Goal: Answer question/provide support

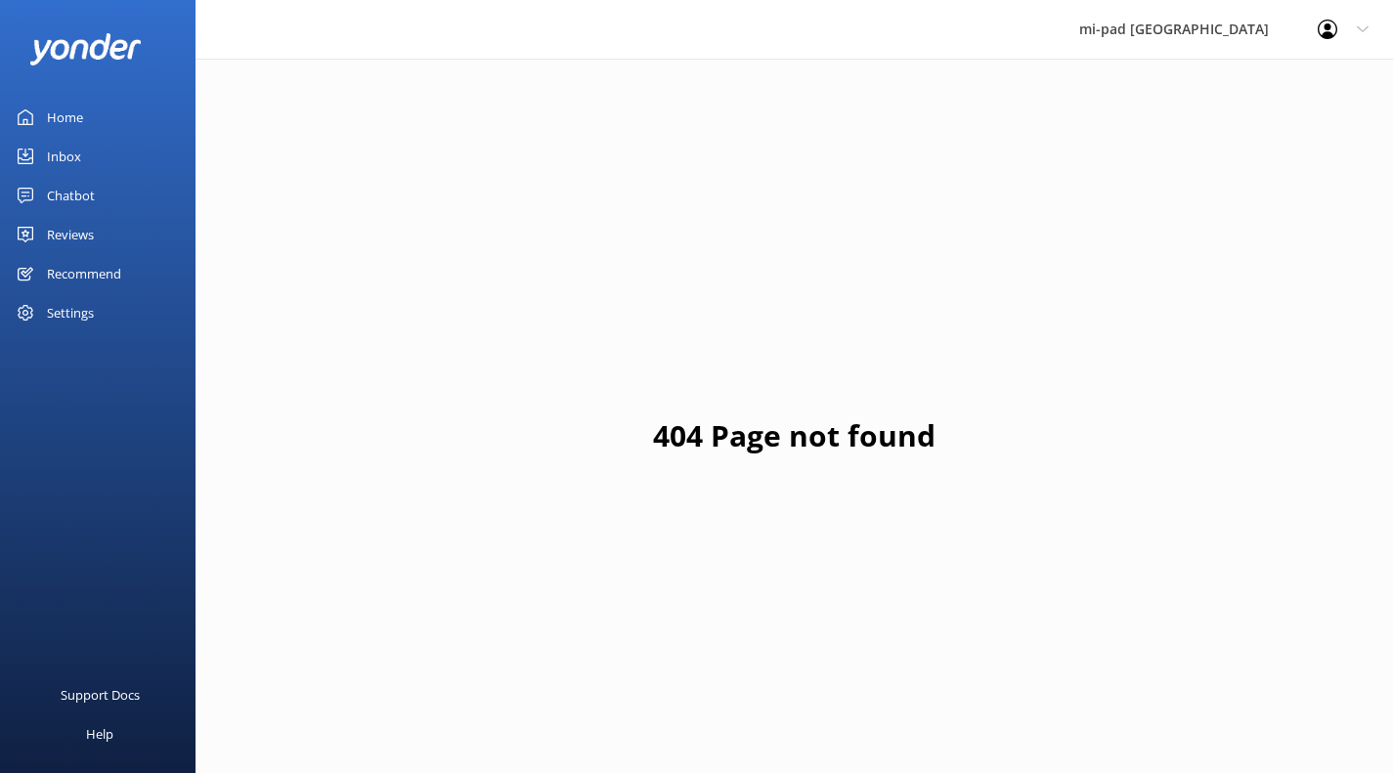
click at [79, 200] on div "Chatbot" at bounding box center [71, 195] width 48 height 39
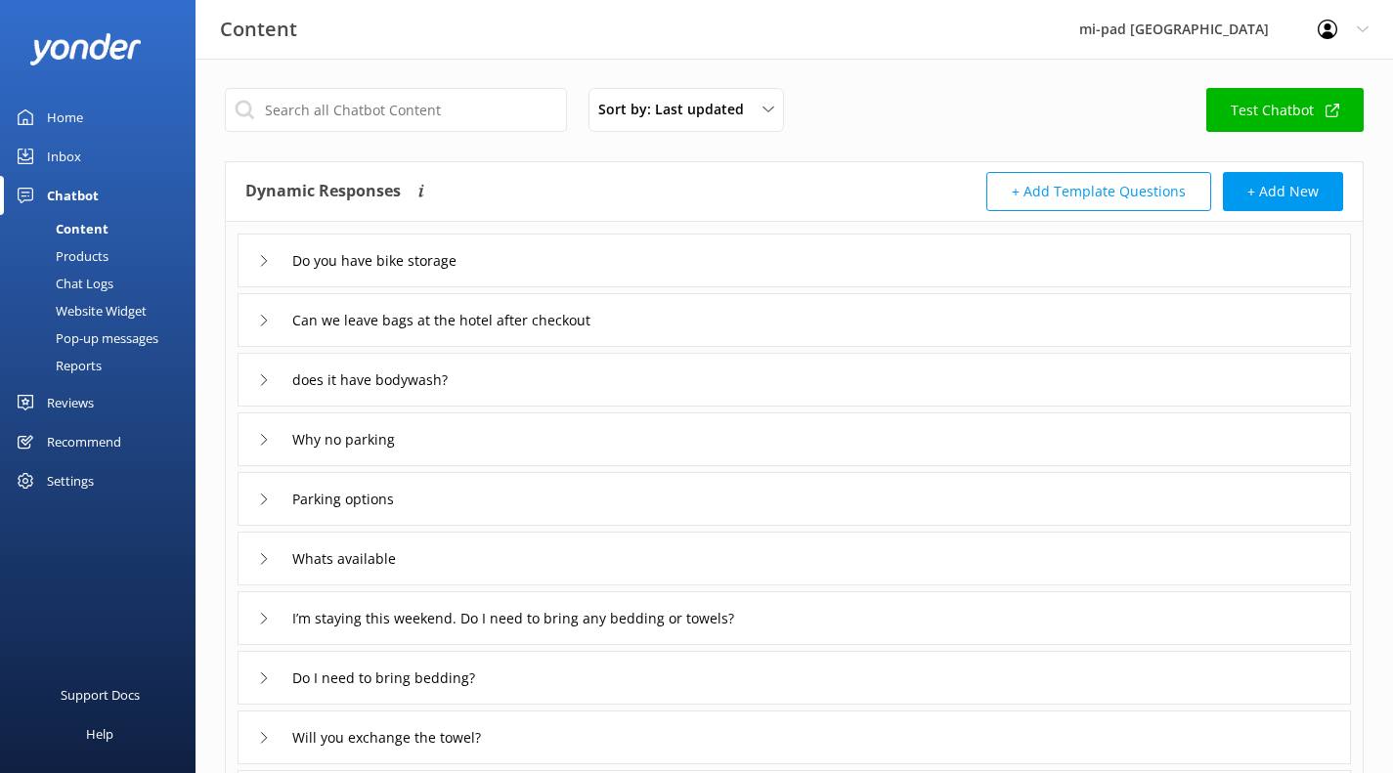
click at [87, 253] on div "Products" at bounding box center [60, 255] width 97 height 27
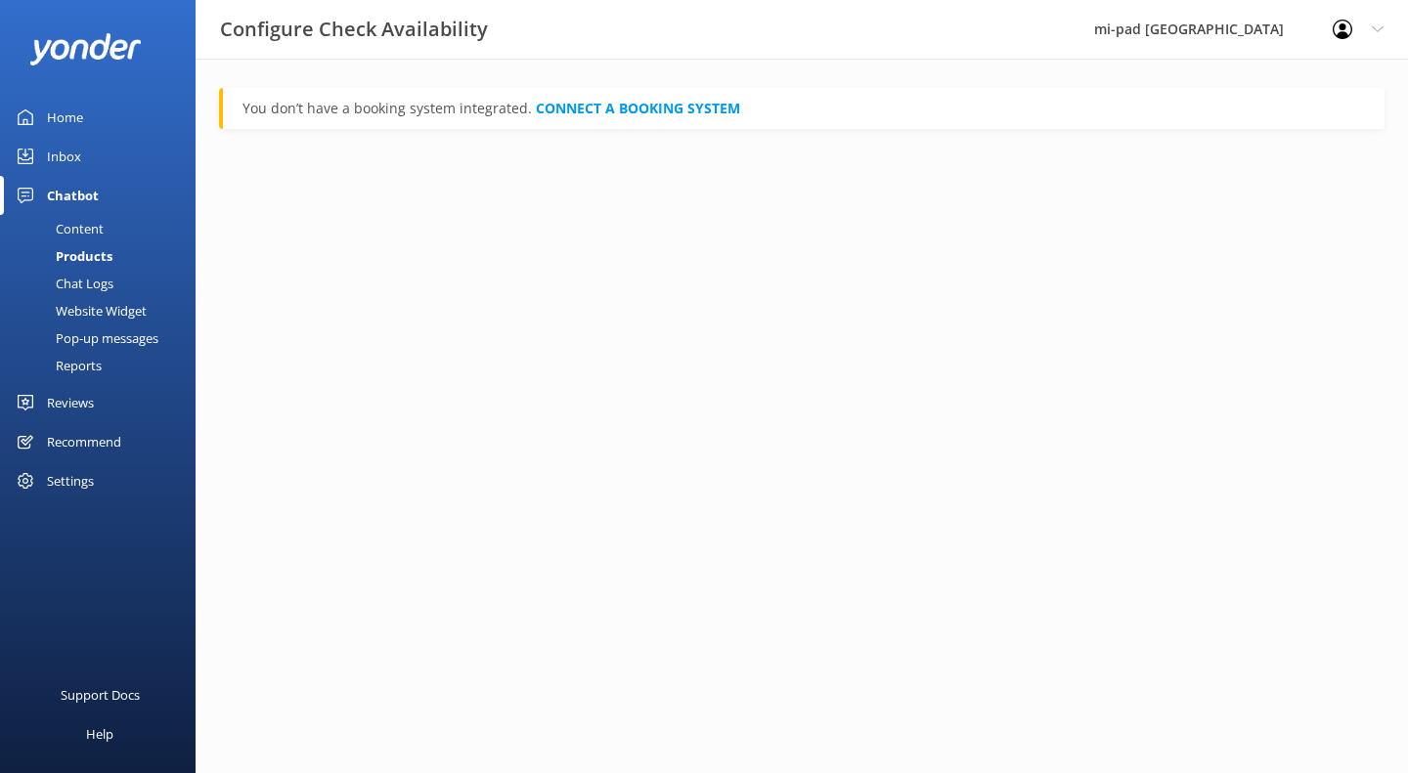
click at [94, 273] on div "Chat Logs" at bounding box center [63, 283] width 102 height 27
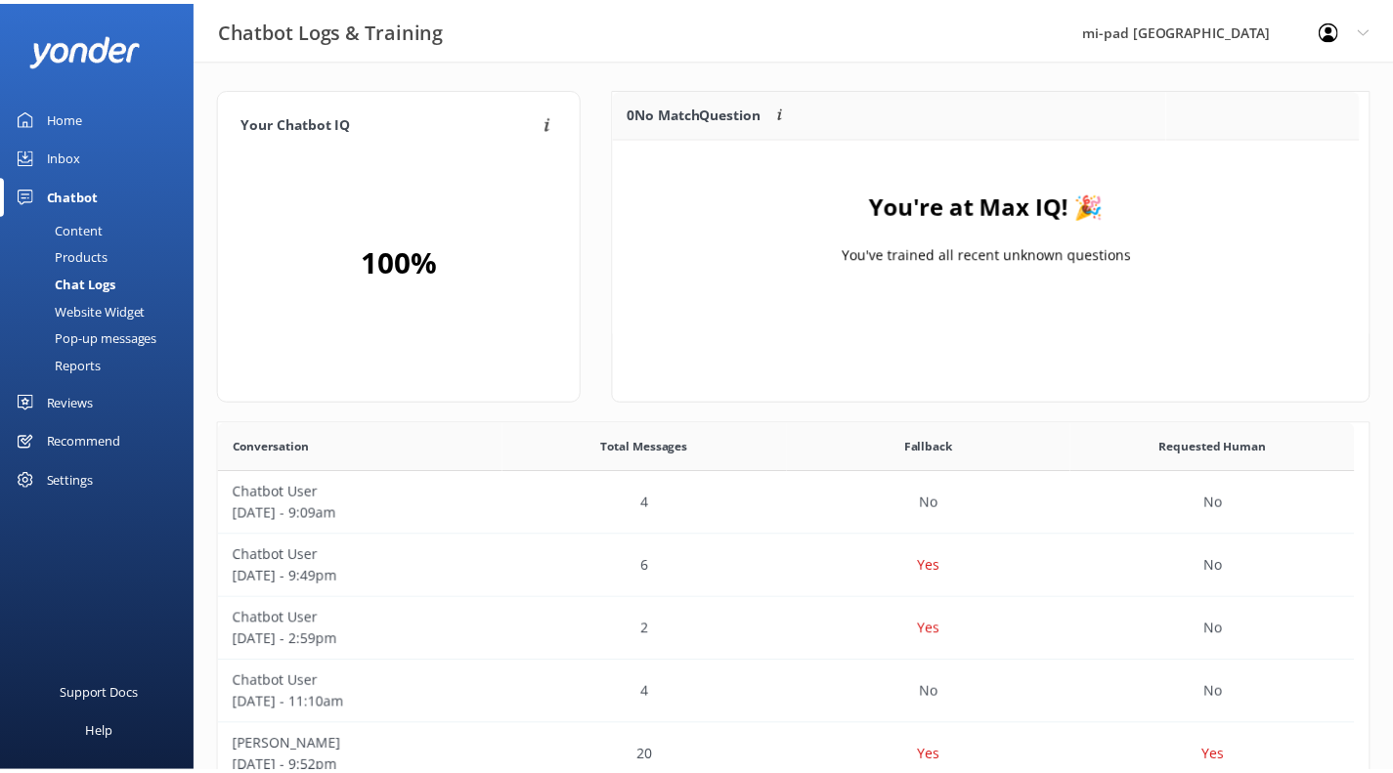
scroll to position [230, 740]
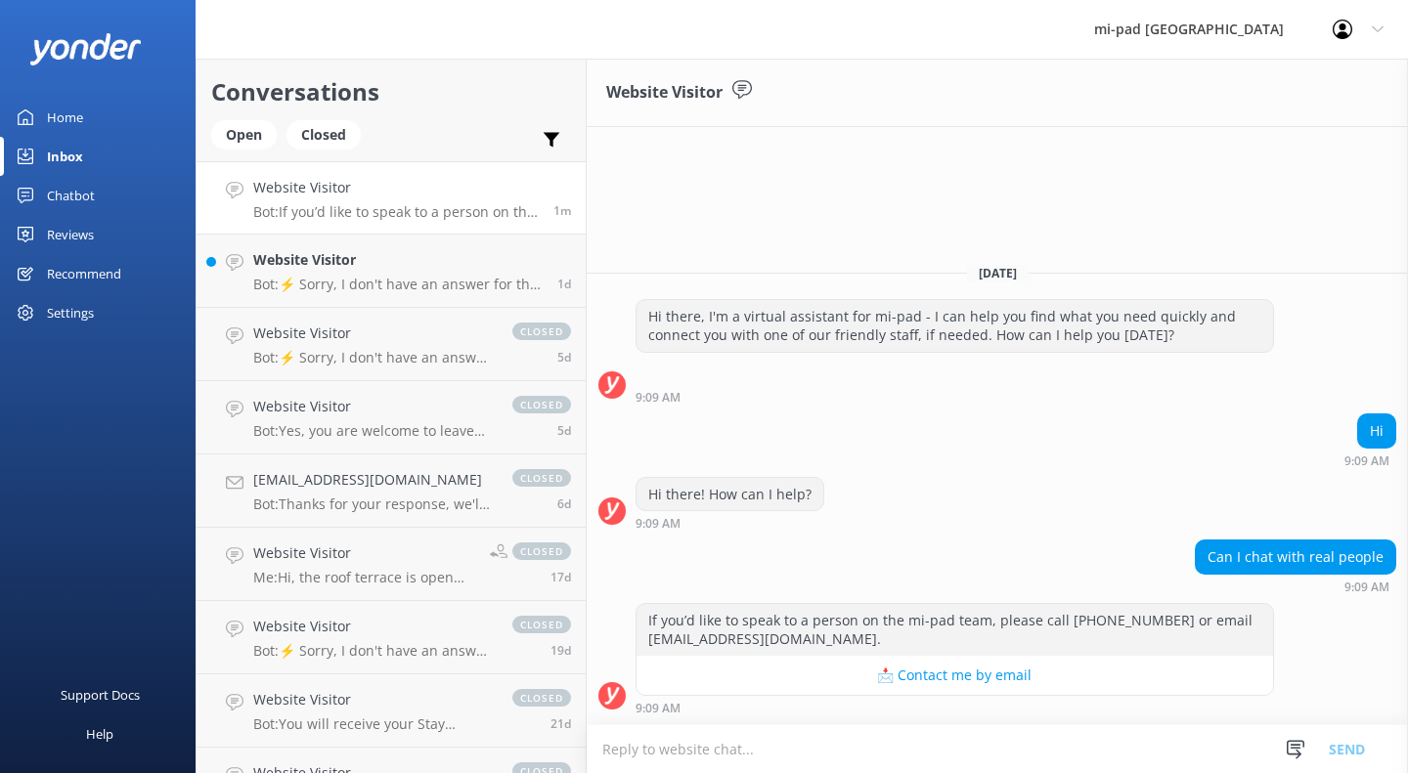
click at [299, 255] on h4 "Website Visitor" at bounding box center [397, 260] width 289 height 22
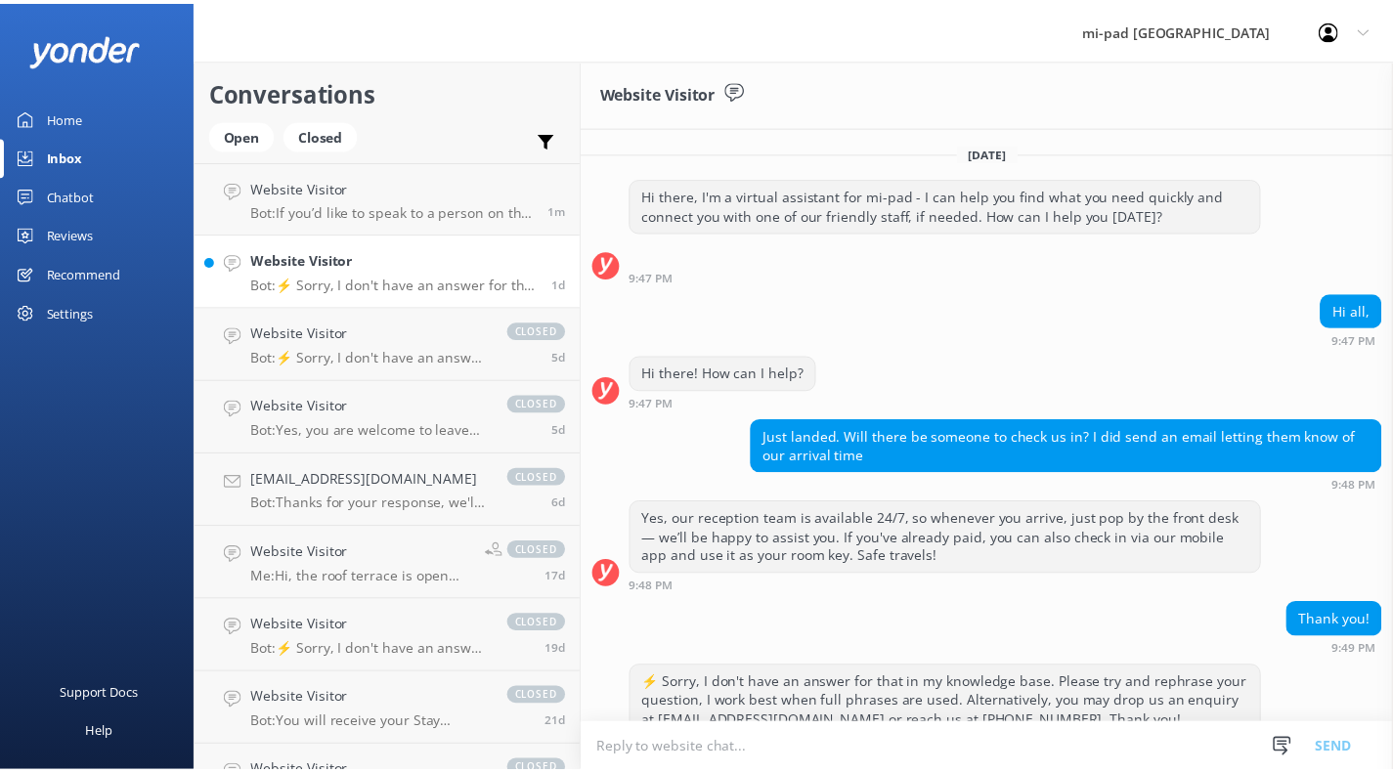
scroll to position [81, 0]
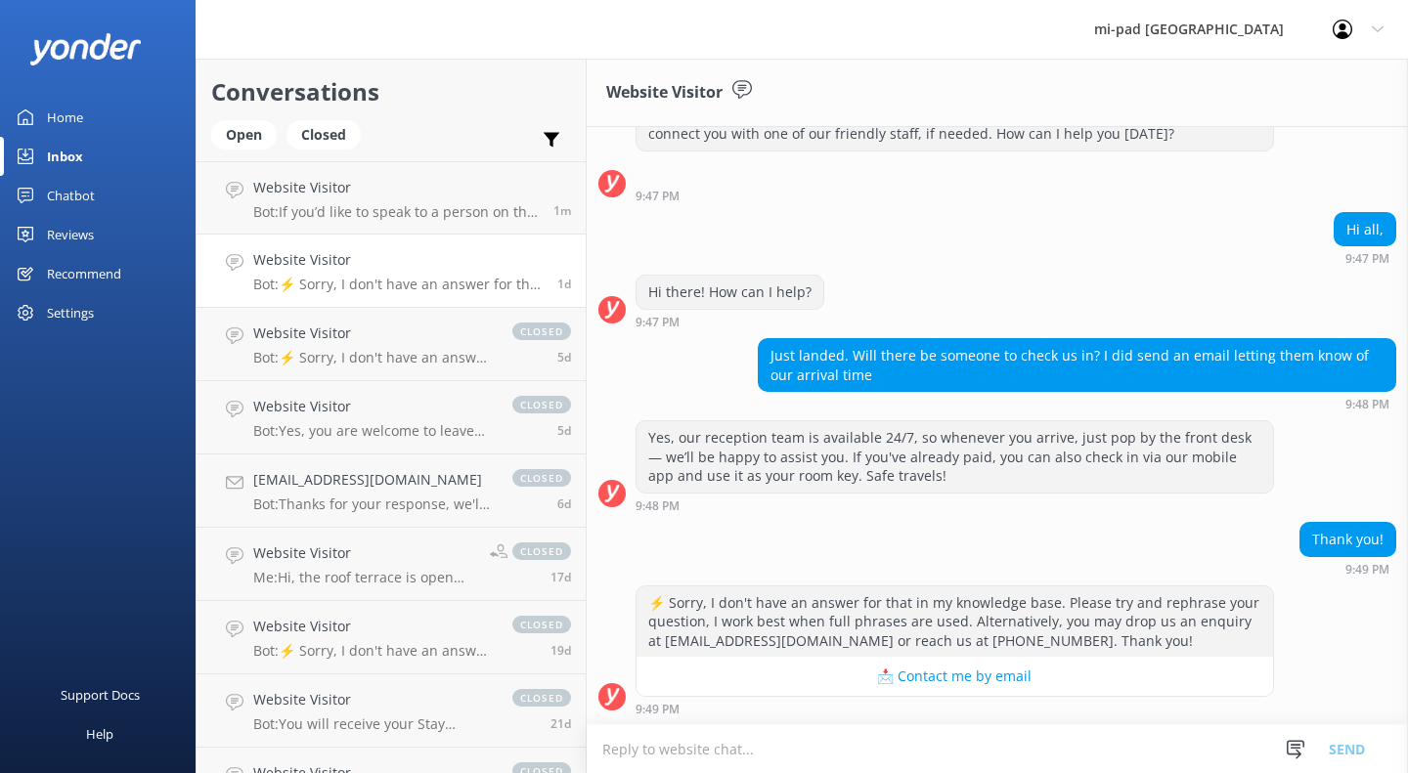
click at [69, 125] on div "Home" at bounding box center [65, 117] width 36 height 39
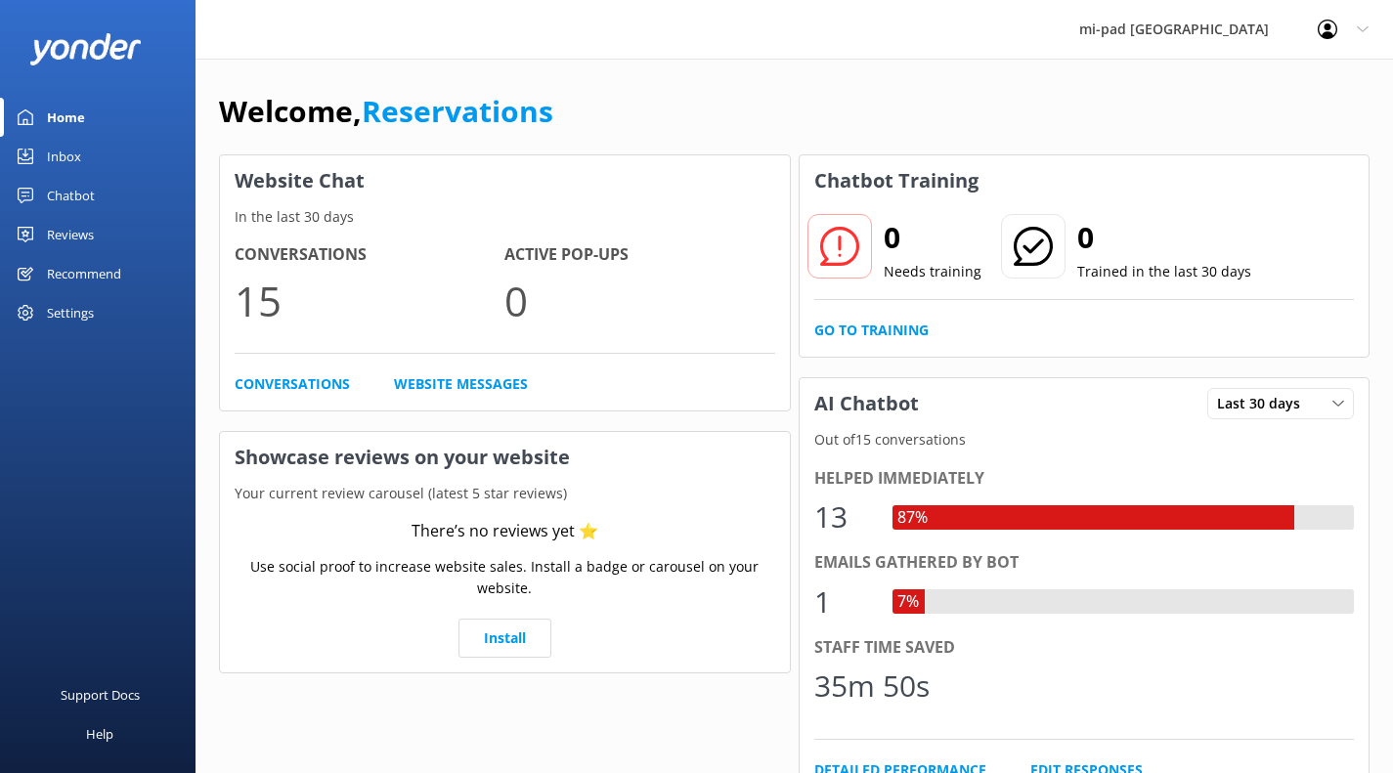
click at [53, 236] on div "Reviews" at bounding box center [70, 234] width 47 height 39
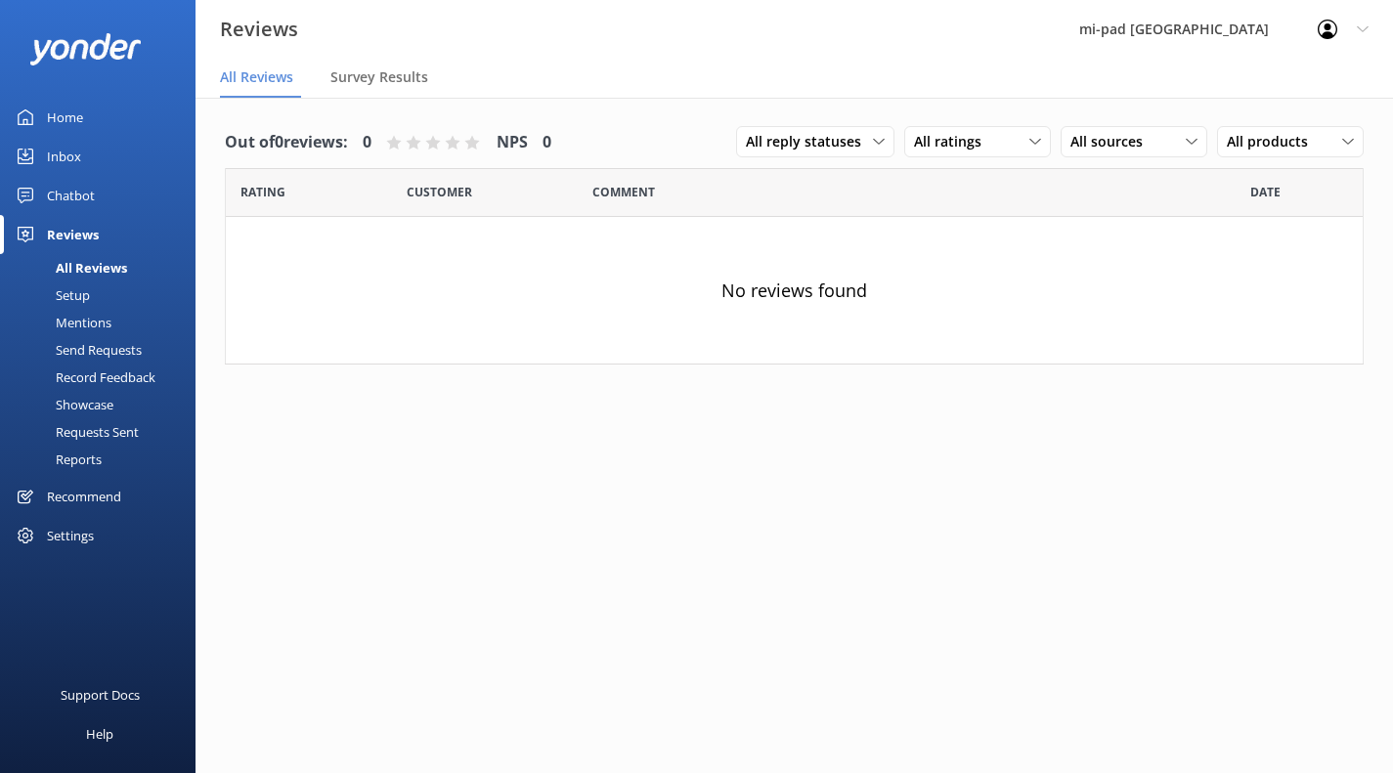
click at [70, 195] on div "Chatbot" at bounding box center [71, 195] width 48 height 39
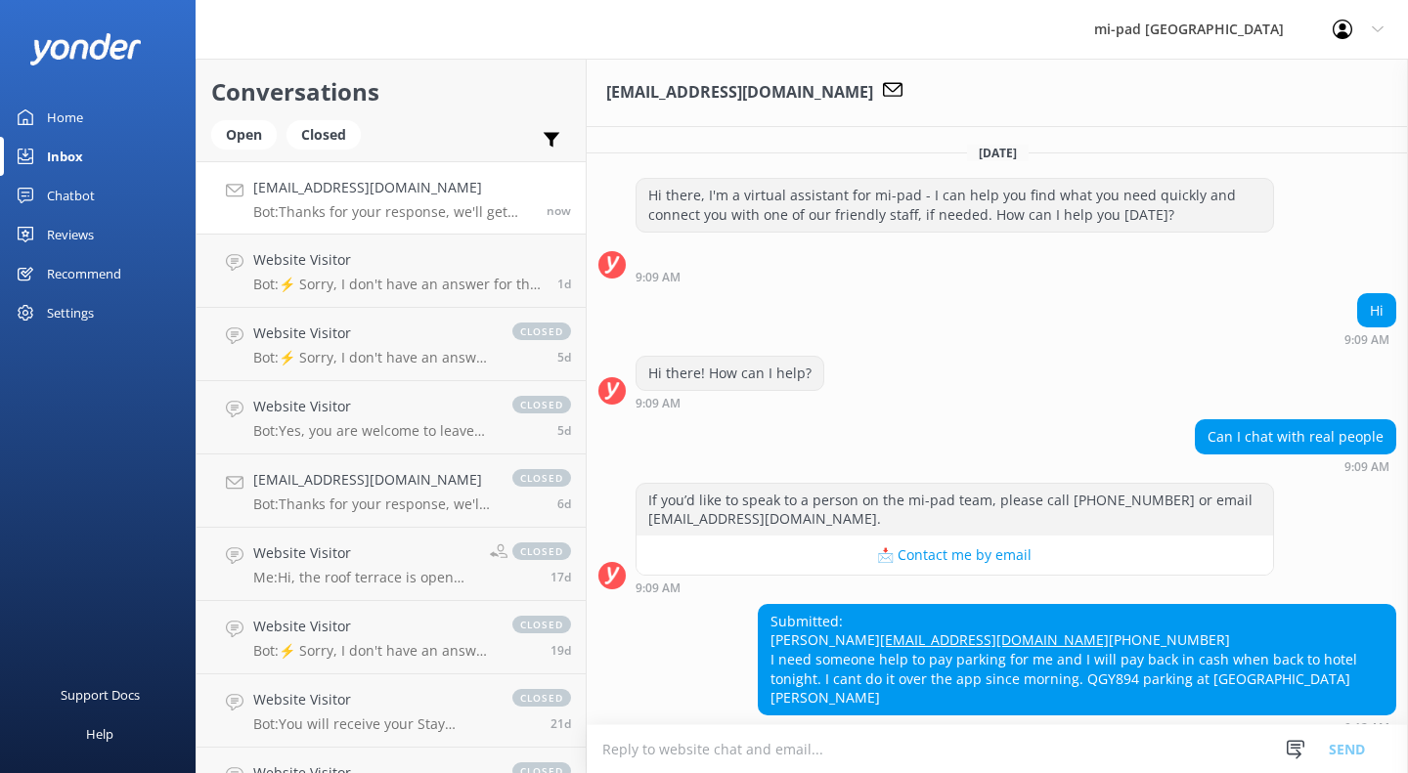
scroll to position [119, 0]
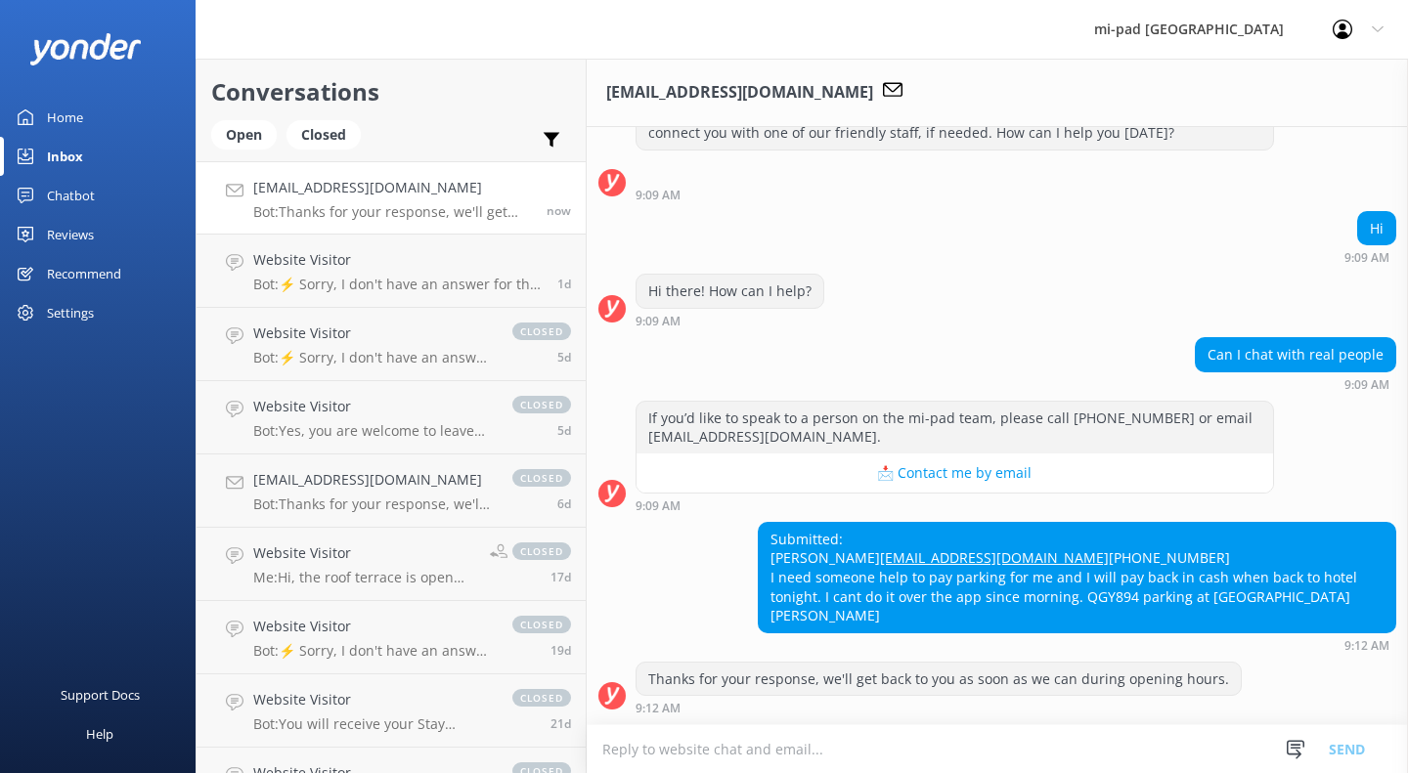
click at [1078, 592] on div "Submitted: Amy Amyots@gmail.com +60165567685 I need someone help to pay parking…" at bounding box center [1077, 577] width 636 height 109
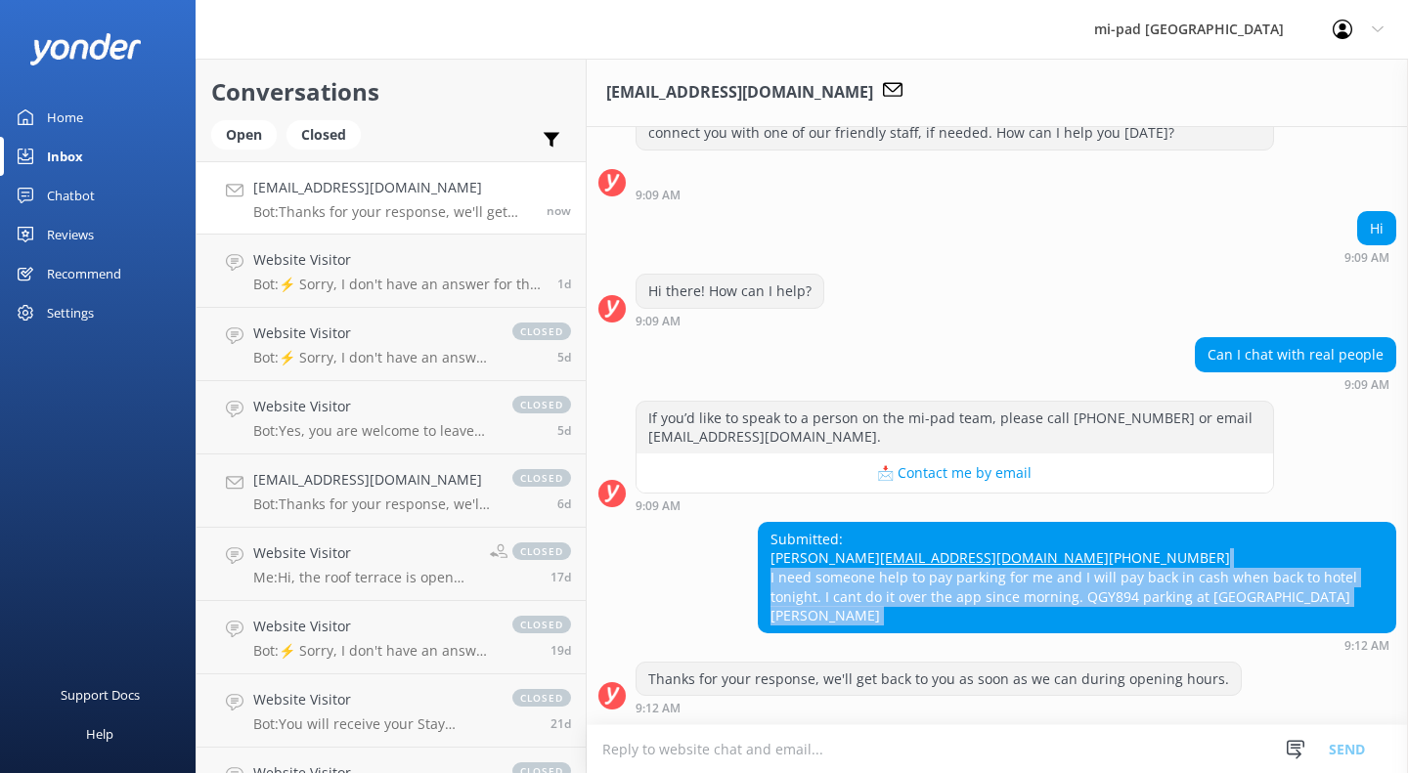
click at [1078, 592] on div "Submitted: Amy Amyots@gmail.com +60165567685 I need someone help to pay parking…" at bounding box center [1077, 577] width 636 height 109
click at [1000, 623] on div "Submitted: Amy Amyots@gmail.com +60165567685 I need someone help to pay parking…" at bounding box center [1077, 577] width 636 height 109
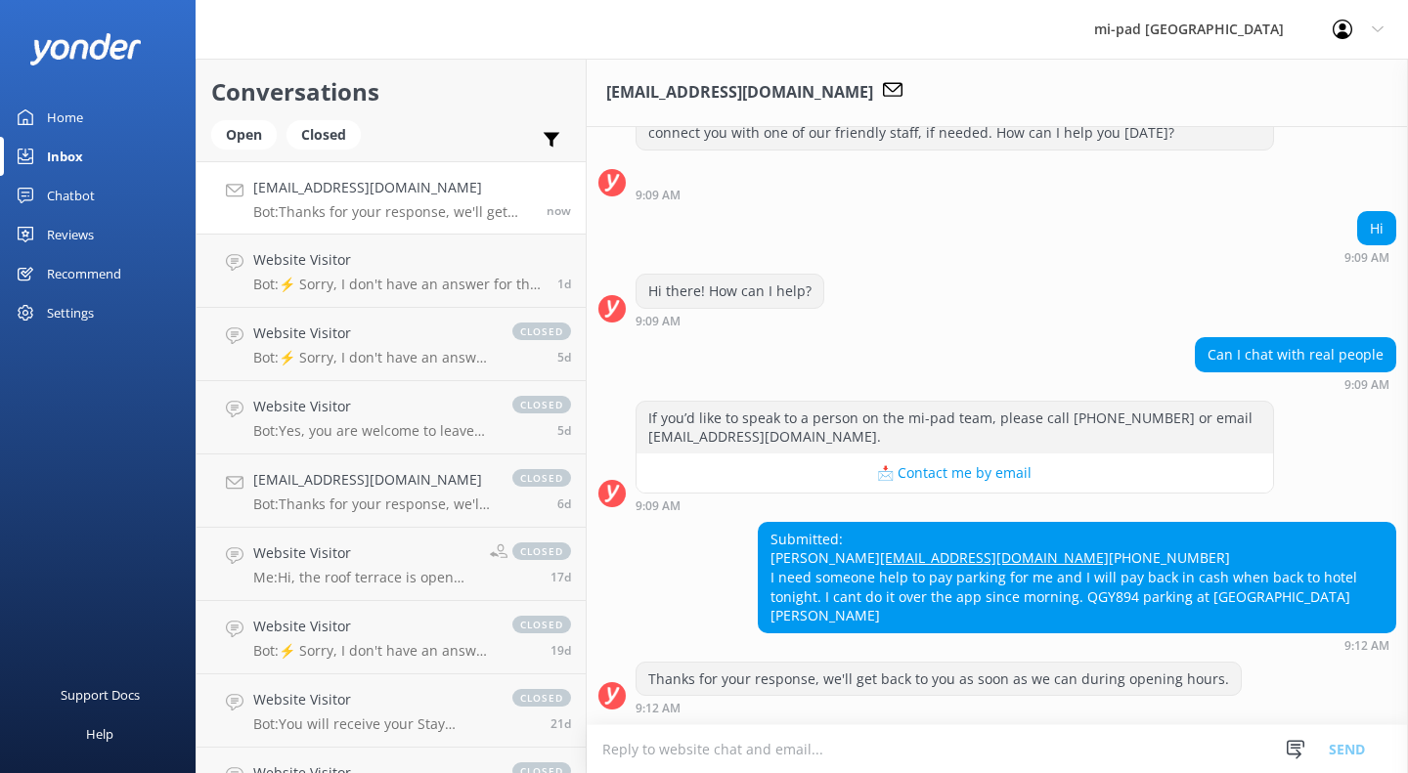
click at [895, 597] on div "Submitted: Amy Amyots@gmail.com +60165567685 I need someone help to pay parking…" at bounding box center [1077, 577] width 636 height 109
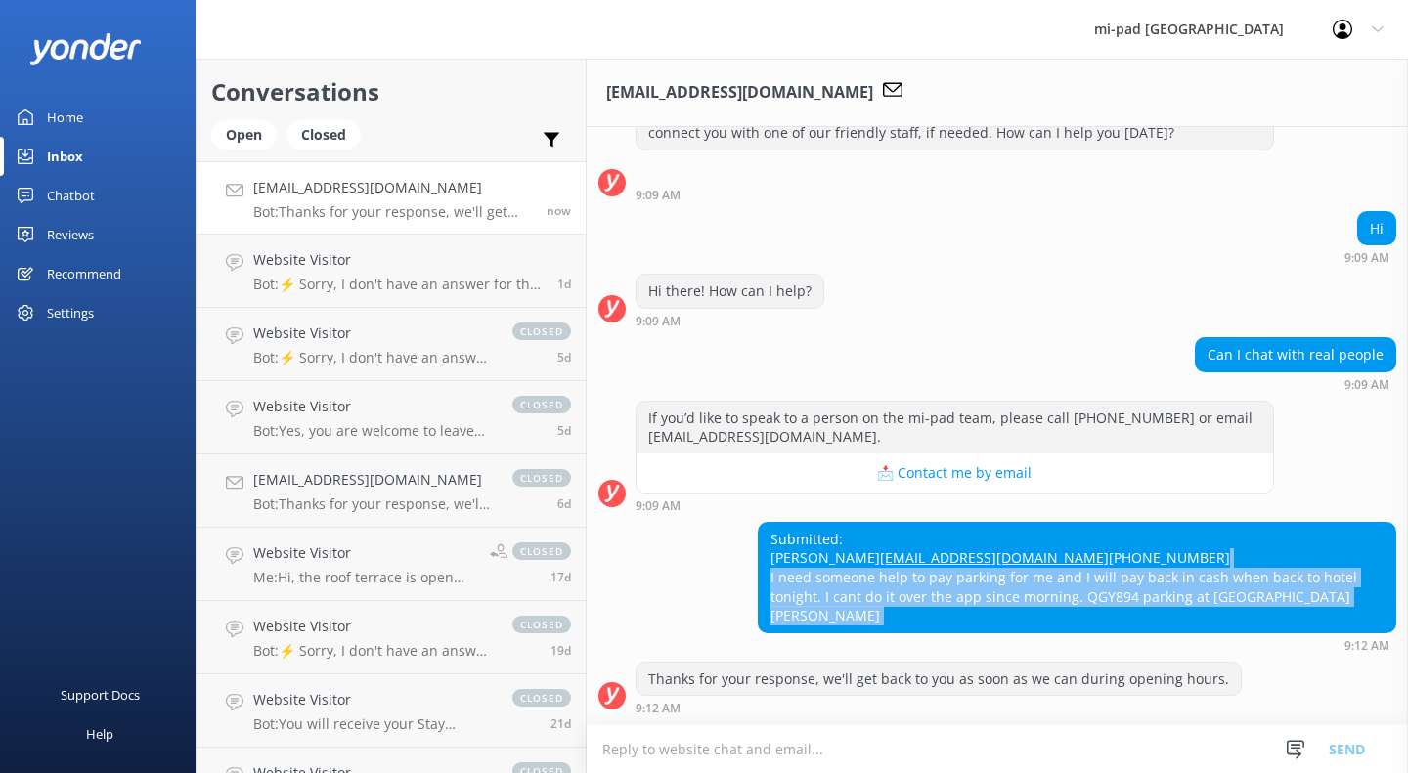
click at [895, 597] on div "Submitted: Amy Amyots@gmail.com +60165567685 I need someone help to pay parking…" at bounding box center [1077, 577] width 636 height 109
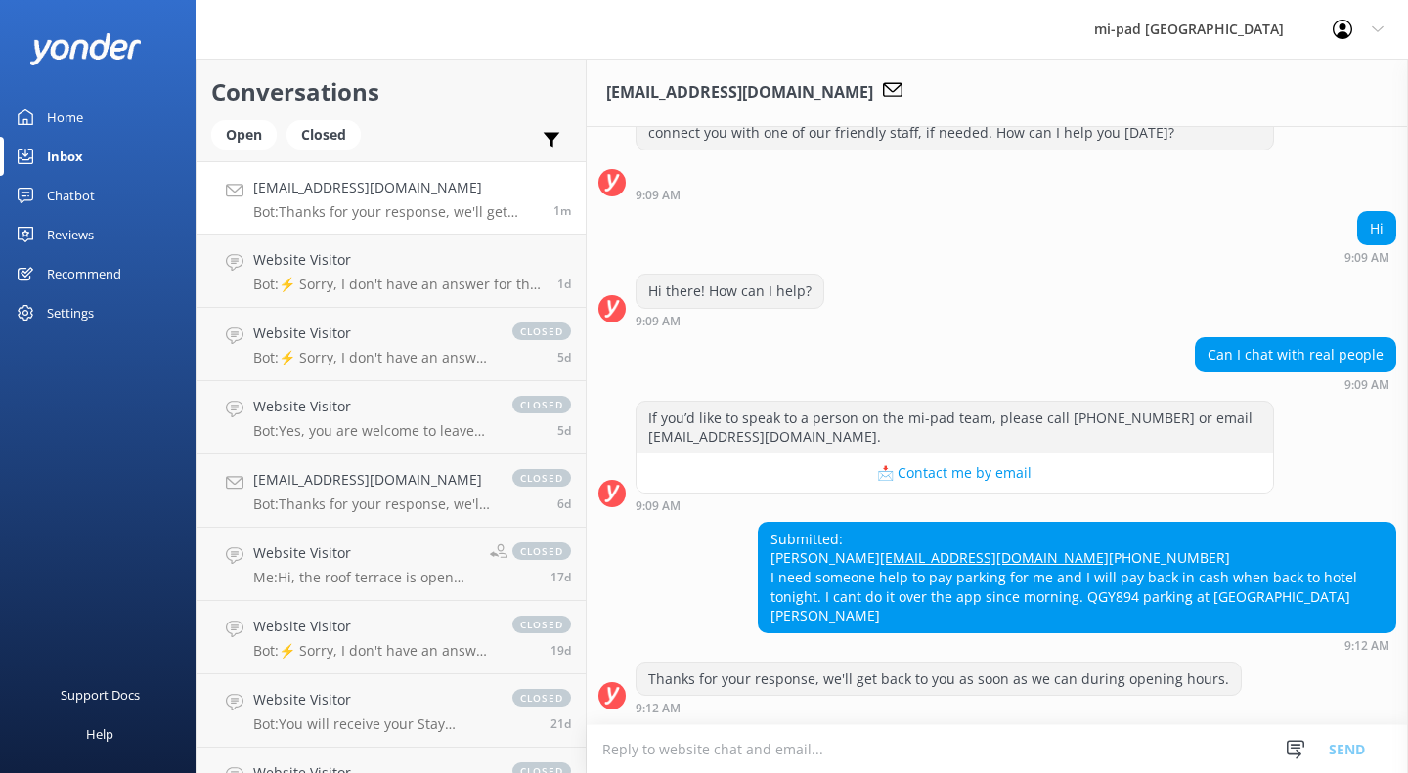
click at [957, 523] on div "Submitted: Amy Amyots@gmail.com +60165567685 I need someone help to pay parking…" at bounding box center [1077, 577] width 636 height 109
click at [1081, 593] on div "Submitted: Amy Amyots@gmail.com +60165567685 I need someone help to pay parking…" at bounding box center [1077, 577] width 636 height 109
click at [1056, 614] on div "Submitted: Amy Amyots@gmail.com +60165567685 I need someone help to pay parking…" at bounding box center [1077, 577] width 636 height 109
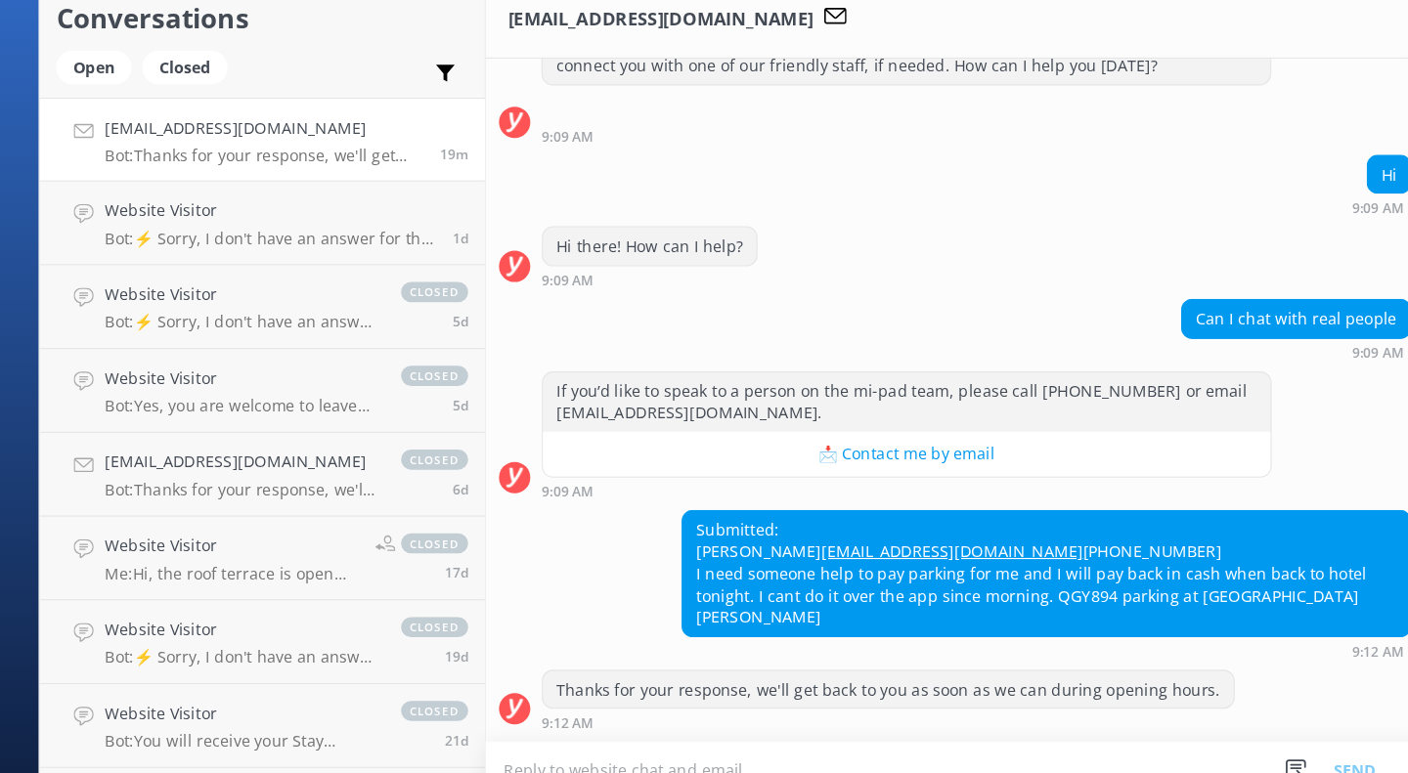
scroll to position [0, 0]
